Goal: Information Seeking & Learning: Learn about a topic

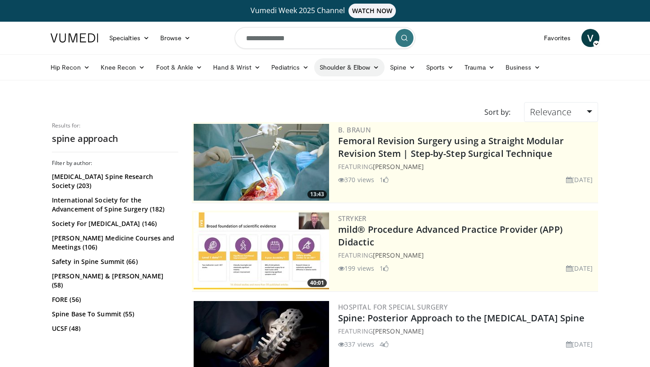
click at [350, 66] on link "Shoulder & Elbow" at bounding box center [349, 67] width 70 height 18
click at [295, 103] on link "Shoulder" at bounding box center [330, 103] width 107 height 14
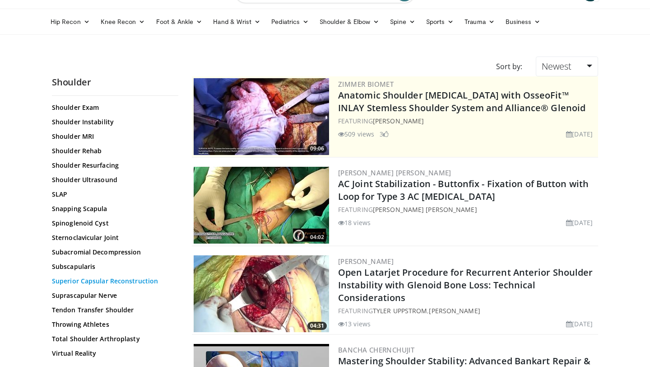
scroll to position [924, 0]
click at [108, 309] on link "Tendon Transfer Shoulder" at bounding box center [113, 309] width 122 height 9
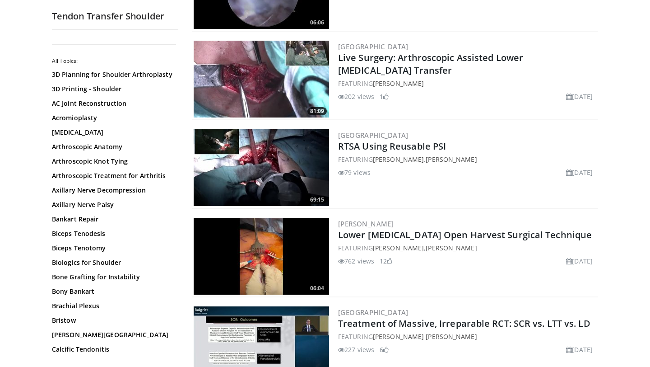
scroll to position [439, 0]
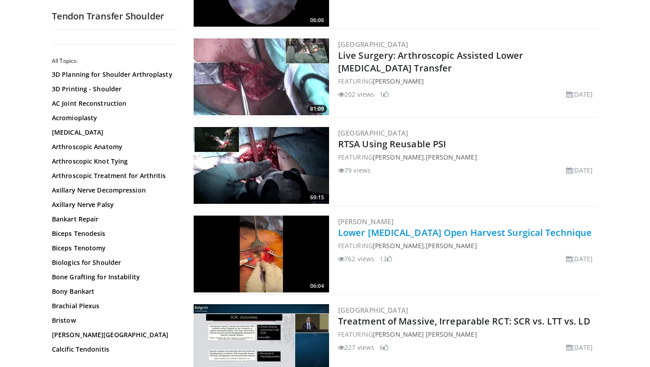
click at [417, 229] on link "Lower [MEDICAL_DATA] Open Harvest Surgical Technique" at bounding box center [465, 232] width 254 height 12
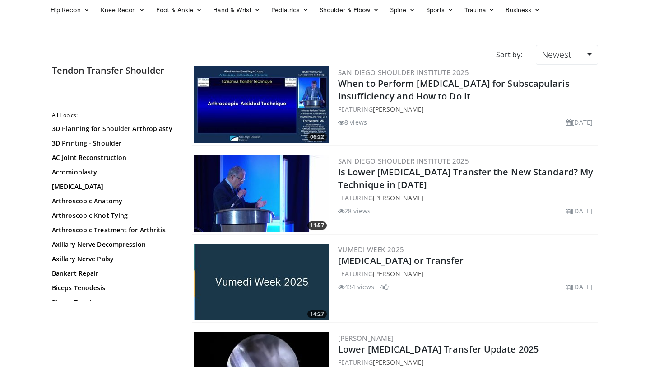
scroll to position [0, 0]
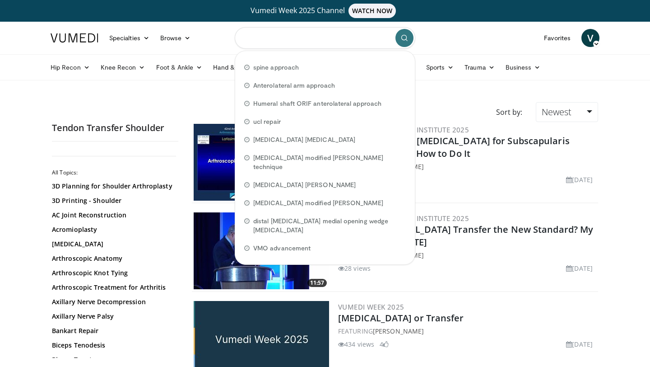
click at [280, 38] on input "Search topics, interventions" at bounding box center [325, 38] width 181 height 22
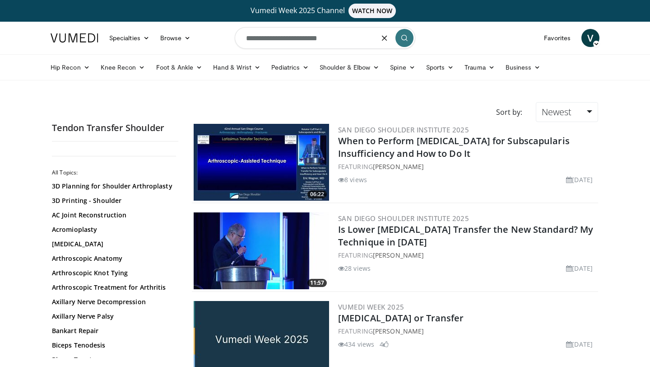
type input "**********"
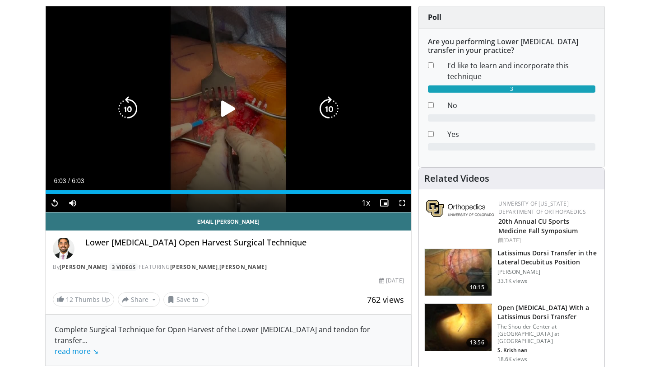
scroll to position [94, 0]
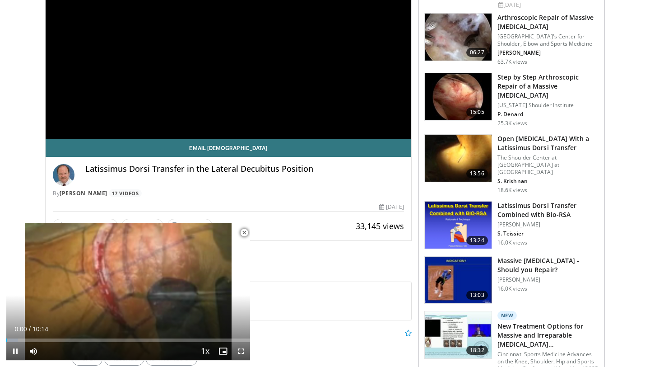
scroll to position [164, 0]
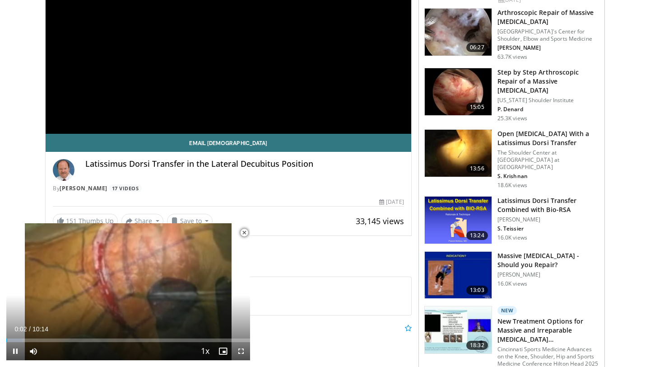
click at [243, 230] on span "Video Player" at bounding box center [244, 233] width 18 height 18
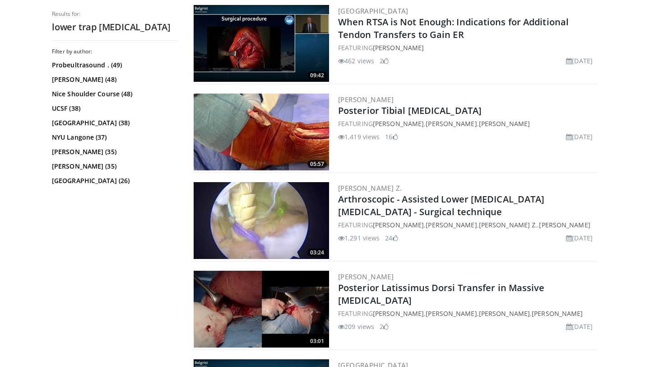
scroll to position [1541, 0]
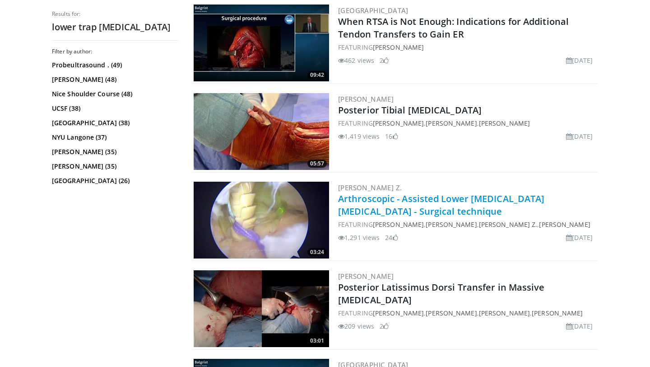
click at [388, 196] on link "Arthroscopic - Assisted Lower [MEDICAL_DATA] [MEDICAL_DATA] - Surgical technique" at bounding box center [441, 204] width 206 height 25
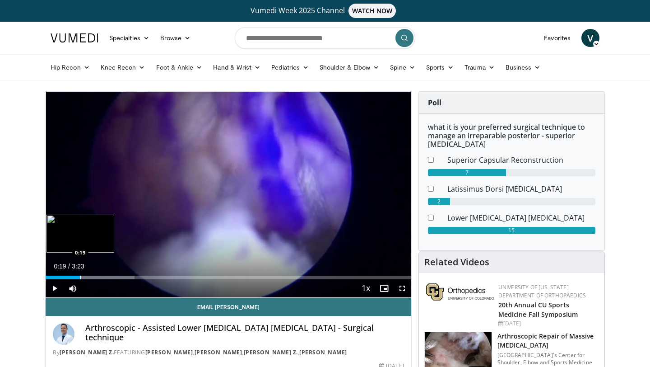
click at [80, 276] on div "Progress Bar" at bounding box center [80, 277] width 1 height 4
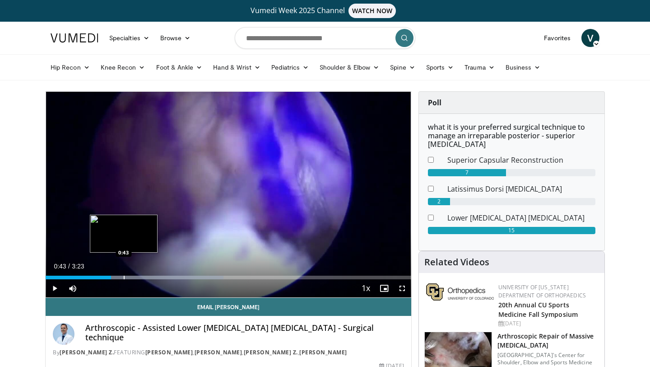
click at [124, 278] on div "Progress Bar" at bounding box center [124, 277] width 1 height 4
click at [131, 277] on div "Progress Bar" at bounding box center [131, 277] width 1 height 4
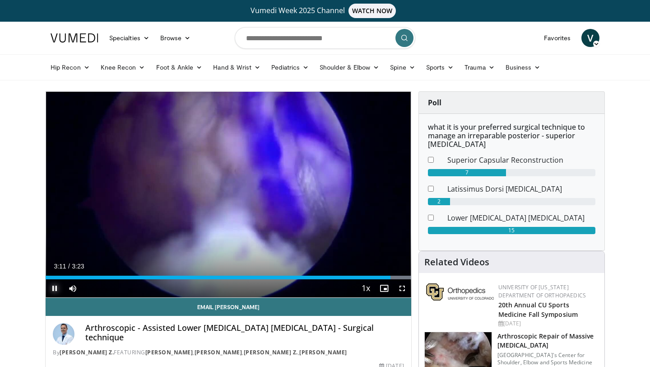
click at [55, 289] on span "Video Player" at bounding box center [55, 288] width 18 height 18
